Goal: Go to known website: Access a specific website the user already knows

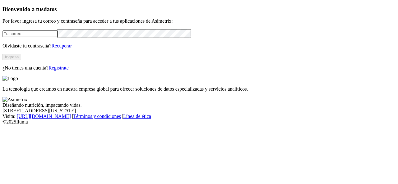
click at [58, 37] on input "email" at bounding box center [29, 33] width 55 height 7
type input "[EMAIL_ADDRESS][DOMAIN_NAME]"
click at [21, 60] on button "Ingresa" at bounding box center [11, 57] width 19 height 7
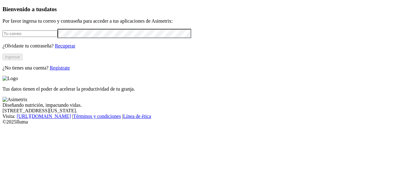
click at [81, 38] on form at bounding box center [198, 33] width 393 height 9
click at [58, 37] on input "email" at bounding box center [29, 33] width 55 height 7
type input "[EMAIL_ADDRESS][DOMAIN_NAME]"
click at [71, 38] on form "[EMAIL_ADDRESS][DOMAIN_NAME]" at bounding box center [198, 33] width 393 height 9
click at [23, 60] on button "Ingresar" at bounding box center [12, 57] width 20 height 7
